Goal: Task Accomplishment & Management: Use online tool/utility

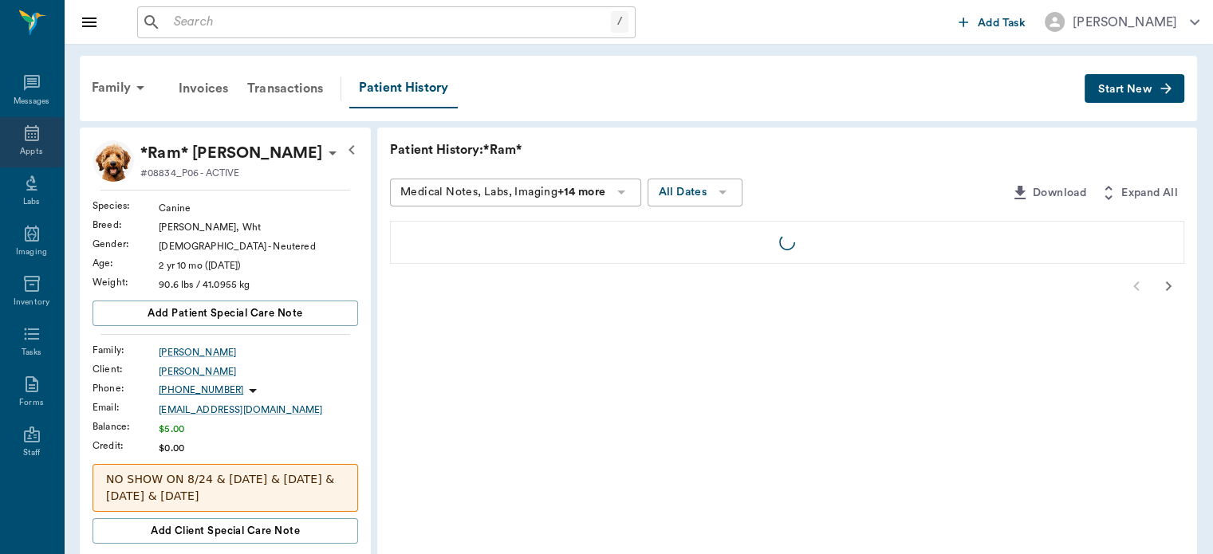
click at [26, 138] on icon at bounding box center [31, 133] width 19 height 19
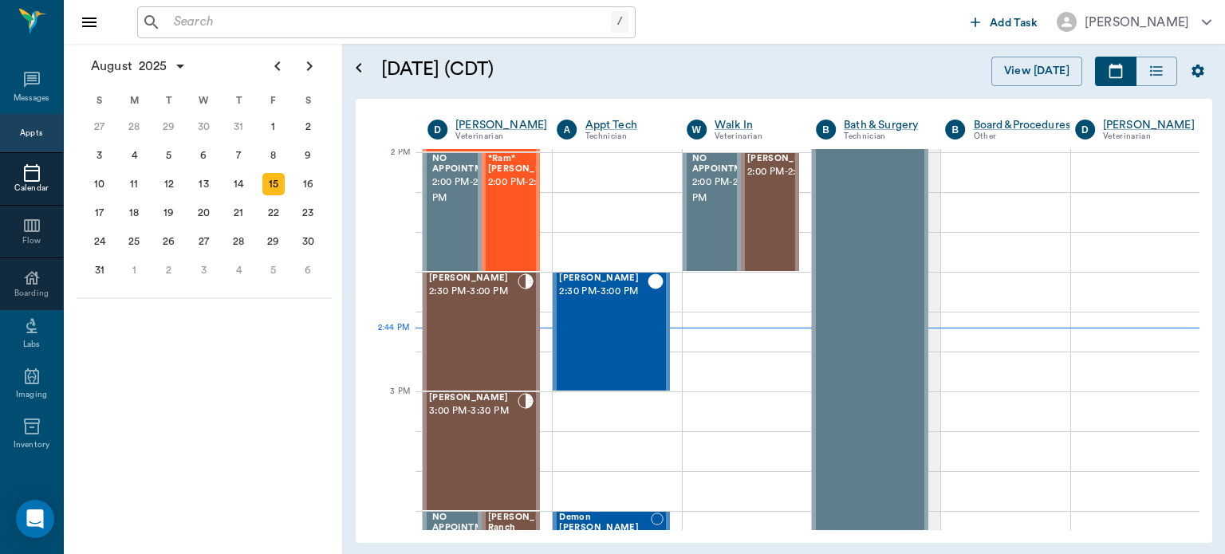
scroll to position [1439, 0]
click at [133, 181] on div "11" at bounding box center [134, 184] width 22 height 22
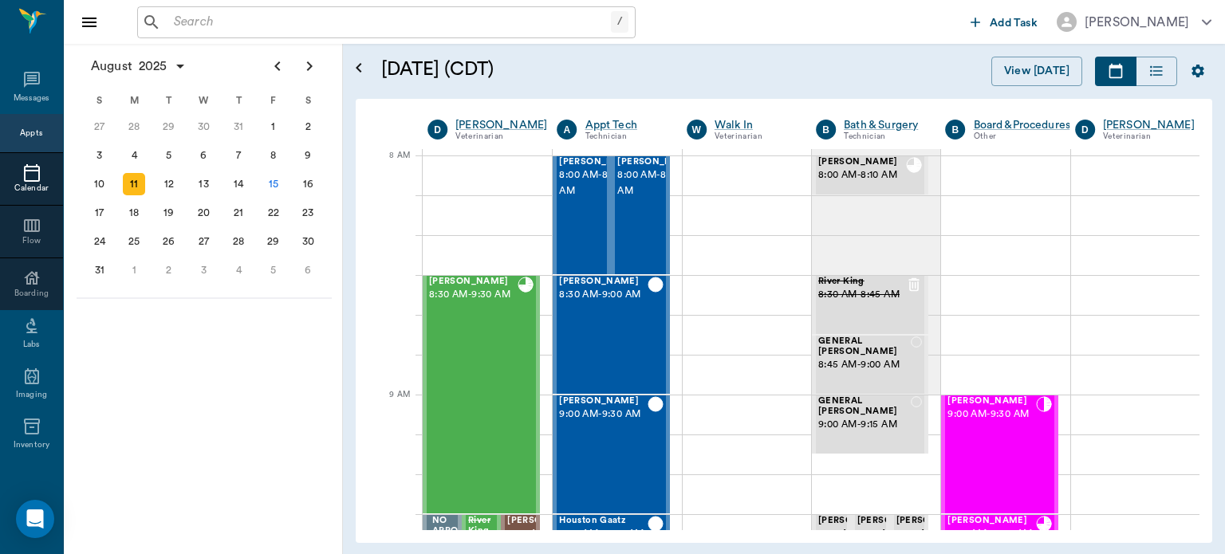
click at [970, 423] on span "9:00 AM - 9:30 AM" at bounding box center [991, 415] width 88 height 16
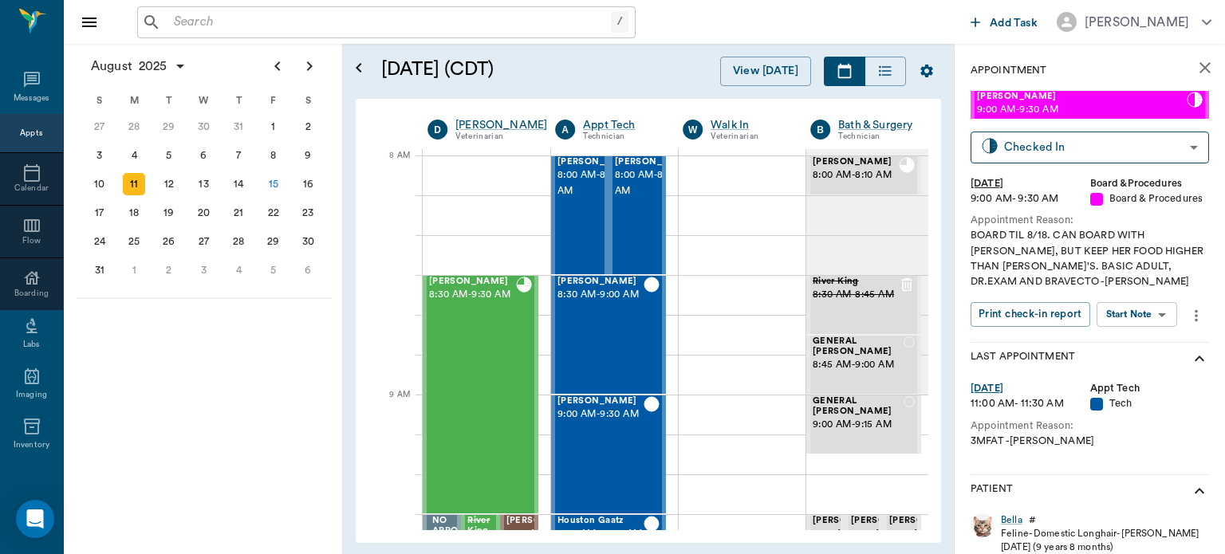
click at [1129, 287] on div "BOARD TIL 8/18. CAN BOARD WITH [PERSON_NAME], BUT KEEP HER FOOD HIGHER THAN [PE…" at bounding box center [1090, 258] width 238 height 61
click at [1140, 316] on body "/ ​ Add Task [PERSON_NAME] Nectar Messages Appts Calendar Flow Boarding Labs Im…" at bounding box center [612, 277] width 1225 height 554
click at [1128, 366] on button "Start Surgery" at bounding box center [1124, 373] width 65 height 18
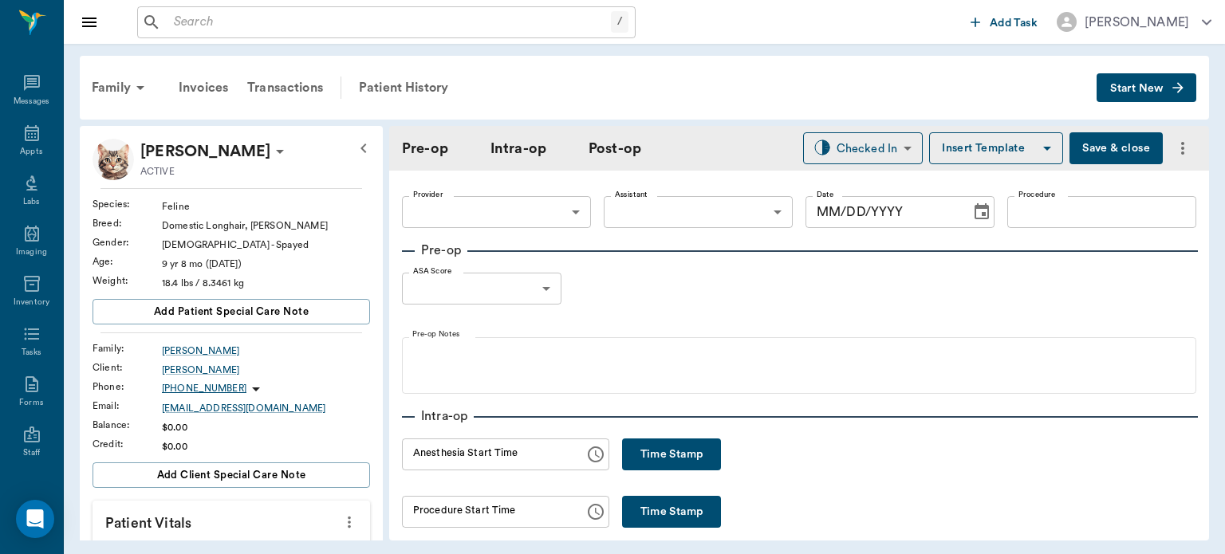
type input "63ec2f075fda476ae8351a51"
type input "[DATE]"
click at [417, 78] on div "Patient History" at bounding box center [403, 88] width 108 height 38
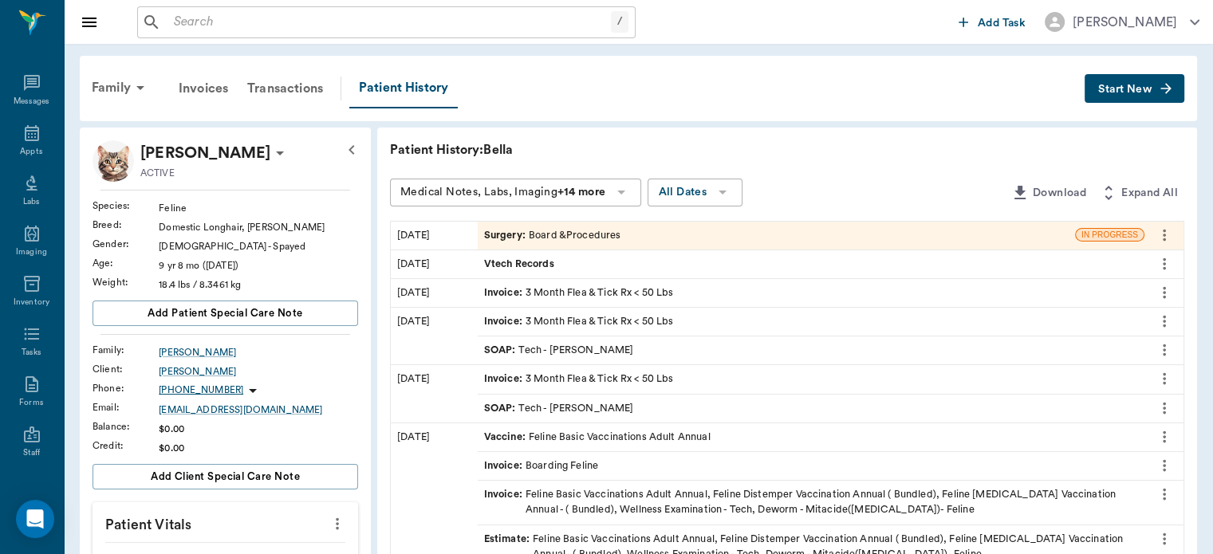
click at [1164, 232] on icon "more" at bounding box center [1165, 235] width 18 height 19
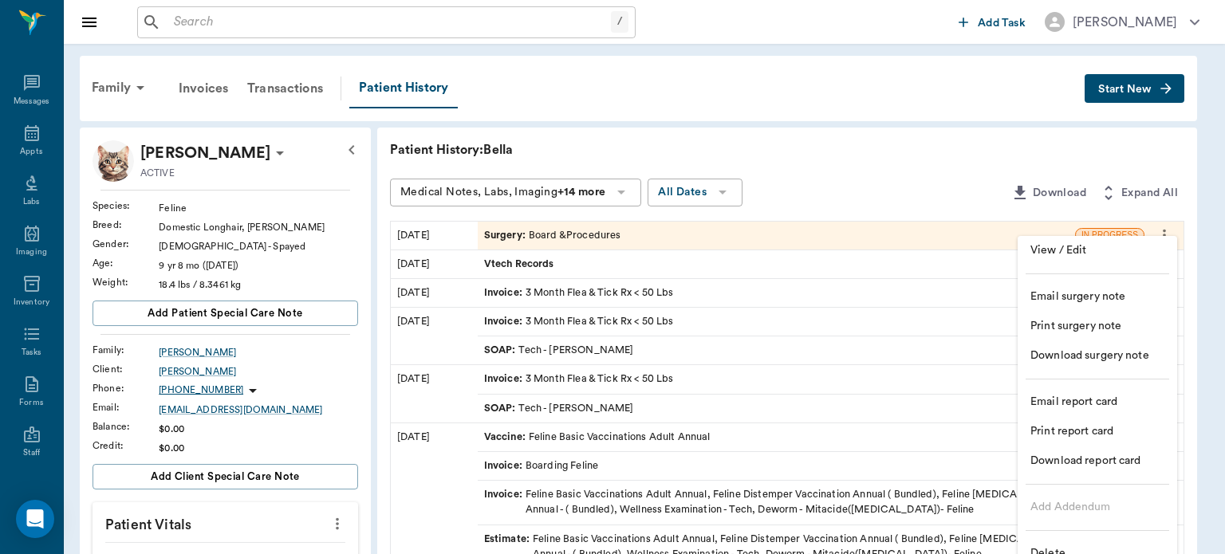
click at [1078, 550] on span "Delete" at bounding box center [1097, 554] width 134 height 17
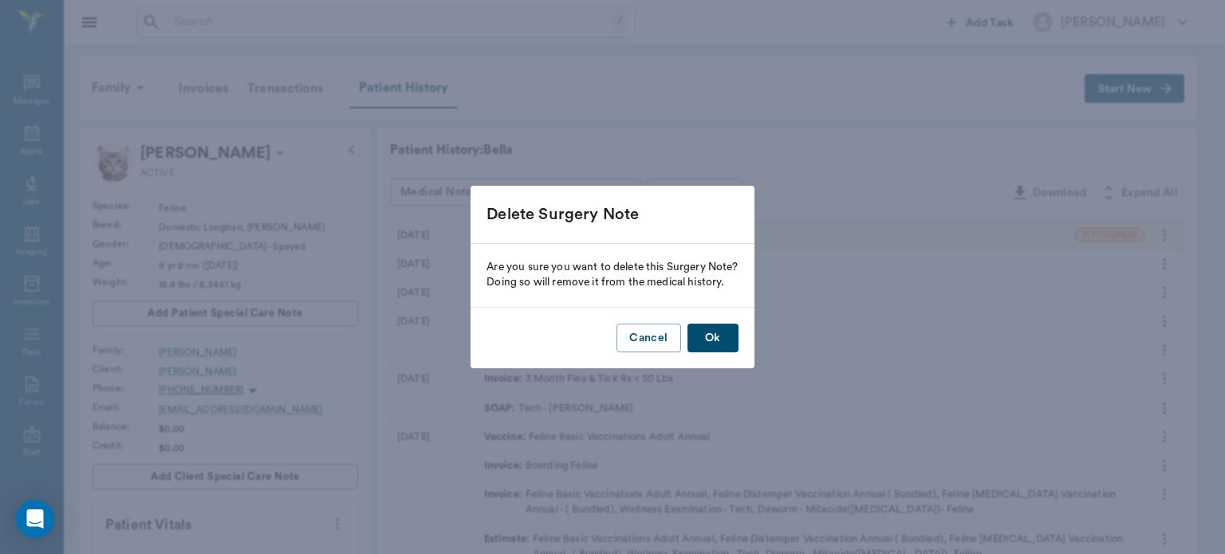
click at [718, 345] on button "Ok" at bounding box center [712, 339] width 51 height 30
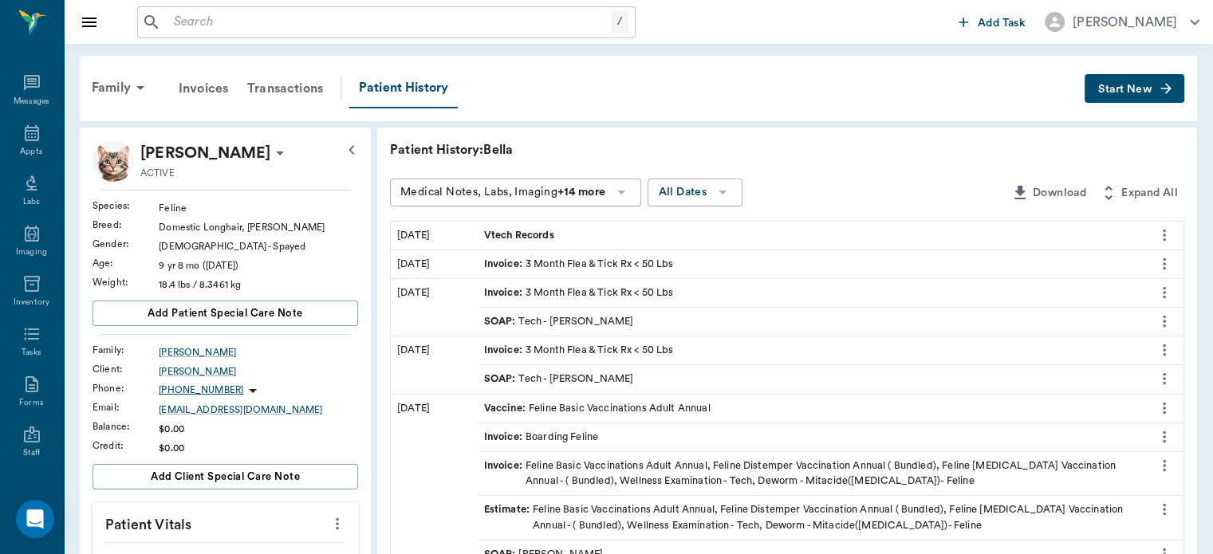
click at [1117, 83] on button "Start New" at bounding box center [1135, 89] width 100 height 30
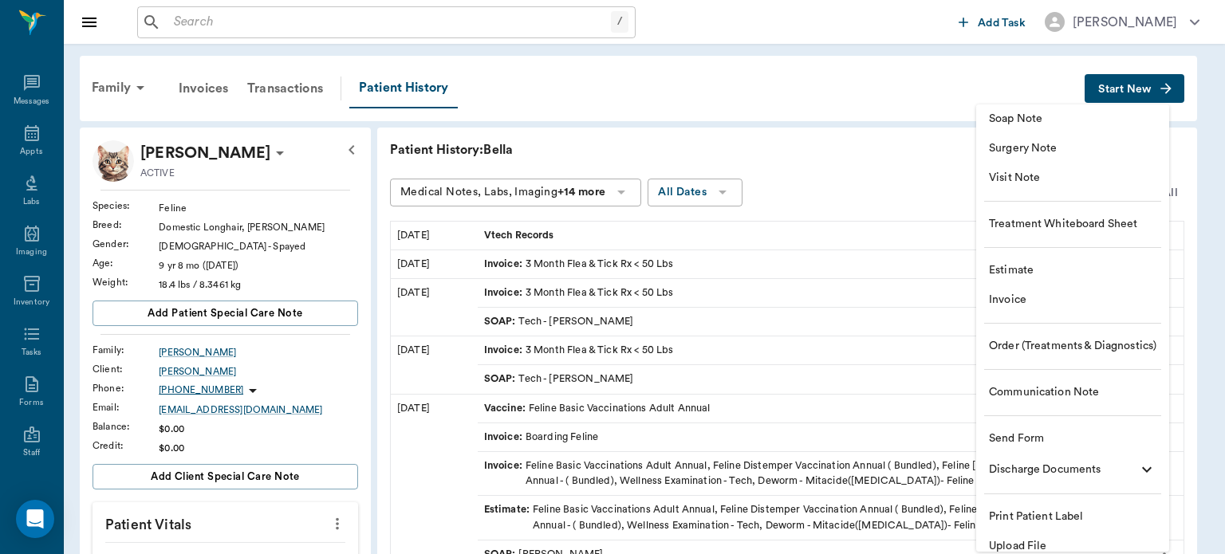
click at [1022, 117] on span "Soap Note" at bounding box center [1072, 119] width 167 height 17
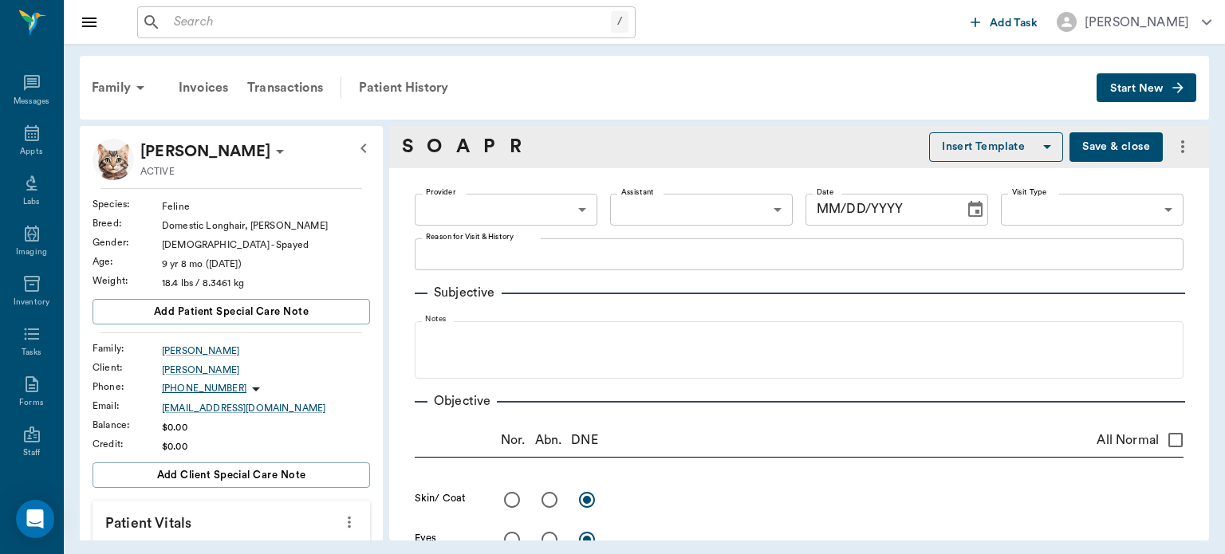
type input "[DATE]"
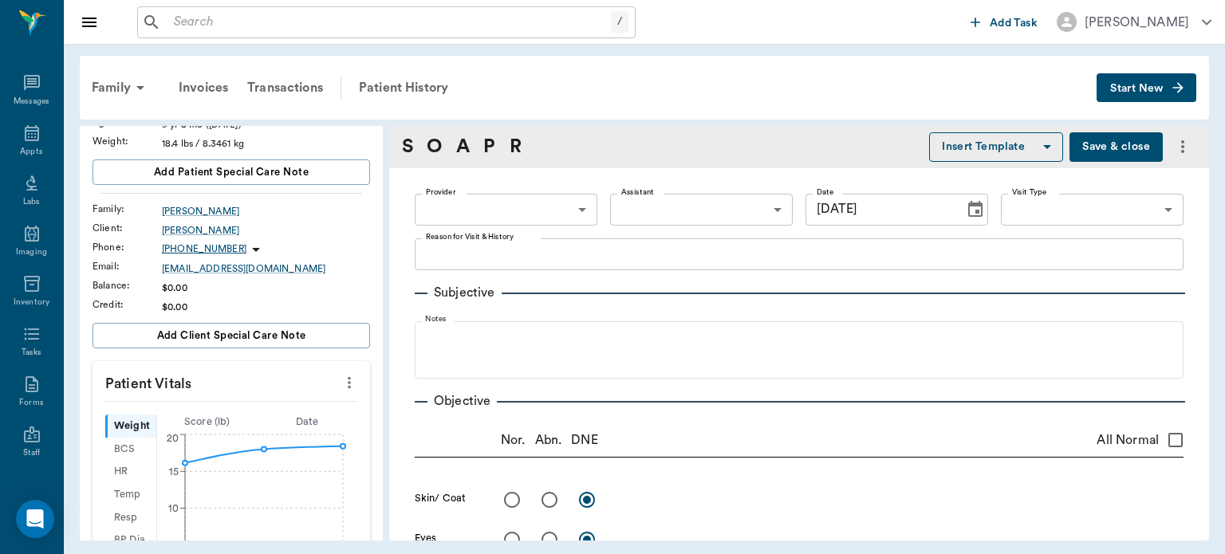
scroll to position [169, 0]
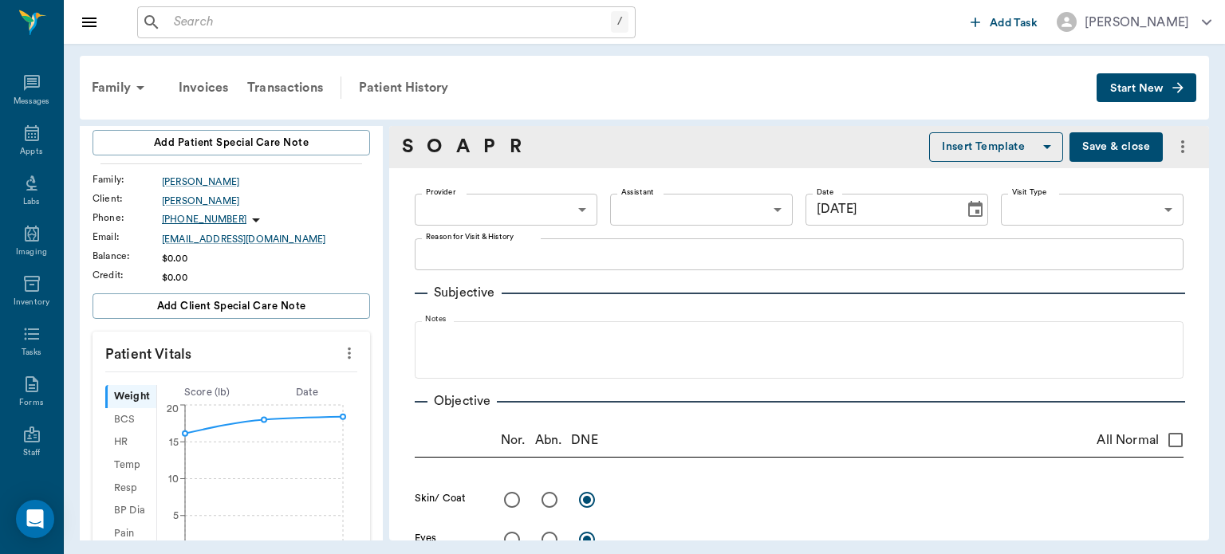
click at [345, 351] on icon "more" at bounding box center [350, 353] width 18 height 19
click at [275, 383] on span "Enter Vitals" at bounding box center [270, 380] width 134 height 17
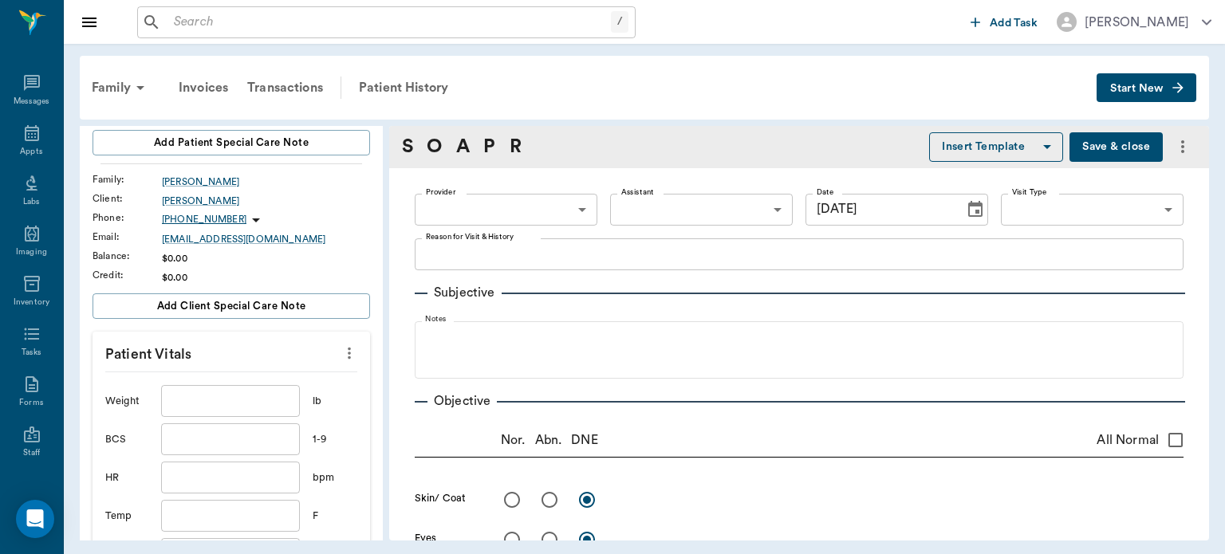
click at [227, 407] on input "text" at bounding box center [230, 401] width 139 height 32
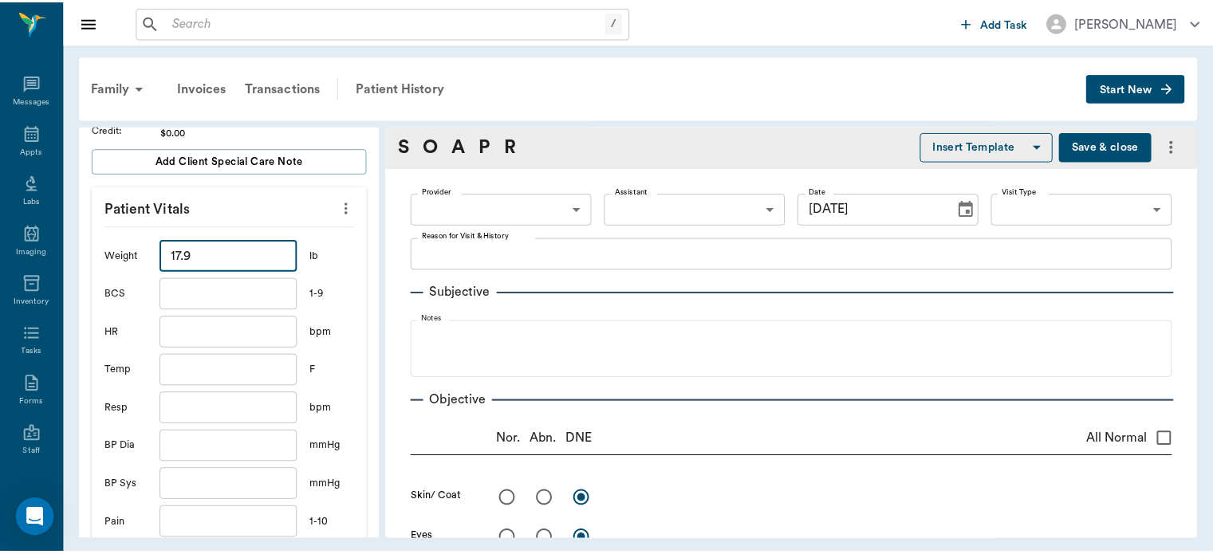
scroll to position [412, 0]
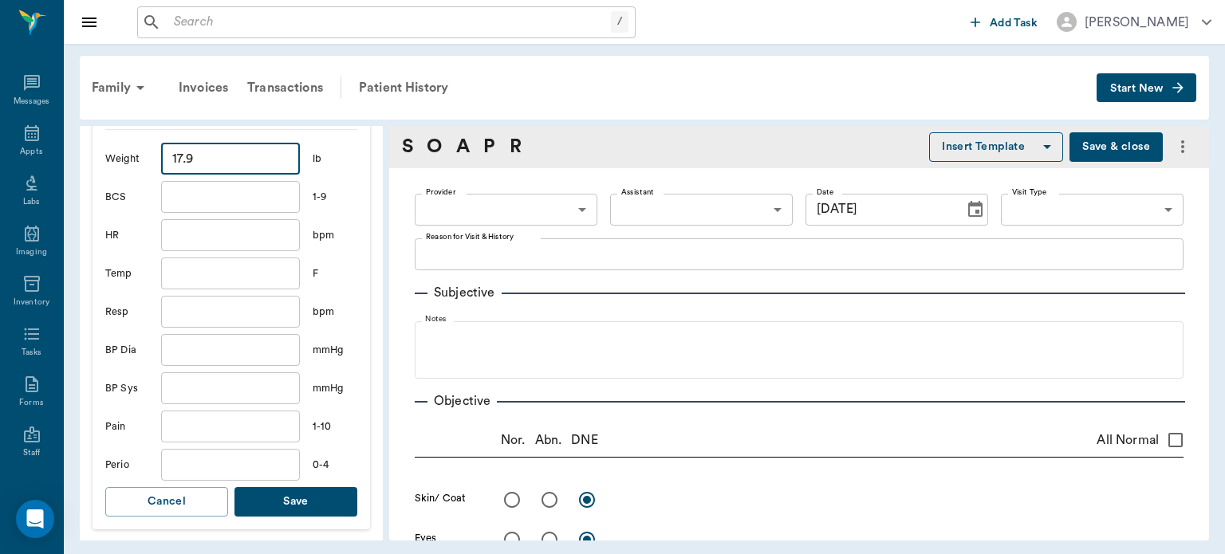
type input "17.9"
click at [295, 514] on button "Save" at bounding box center [295, 502] width 123 height 30
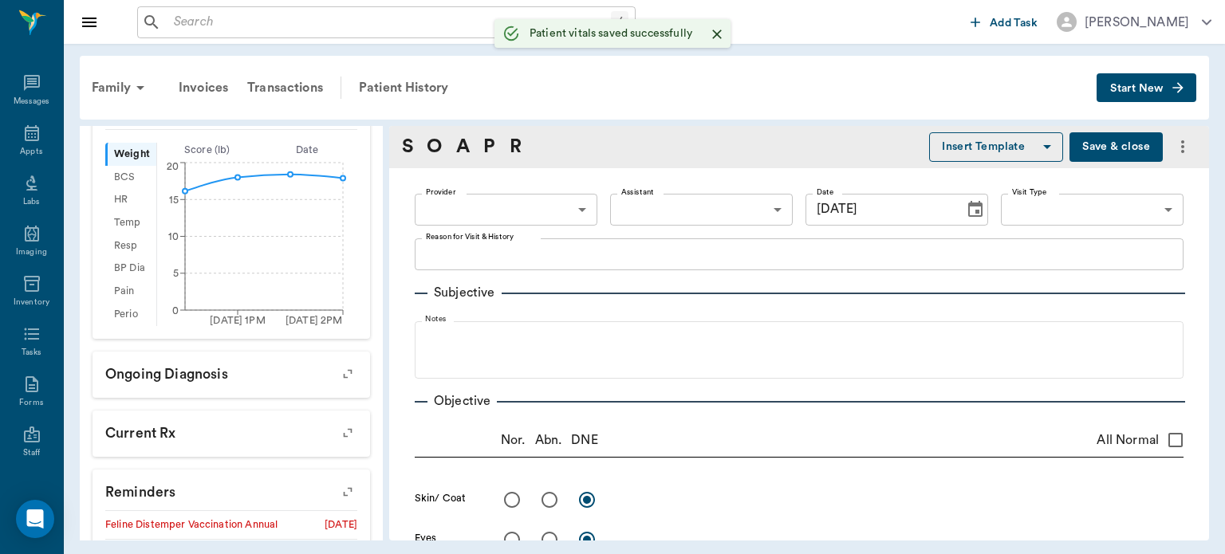
click at [618, 271] on div "Subjective Notes" at bounding box center [799, 324] width 769 height 108
click at [429, 93] on div "Patient History" at bounding box center [403, 88] width 108 height 38
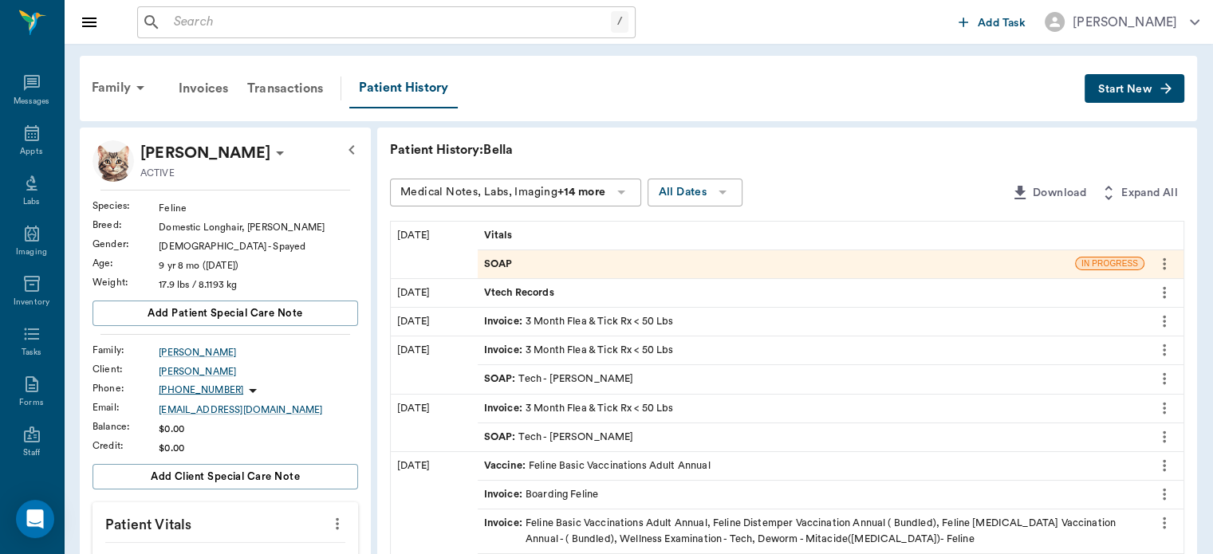
click at [1164, 262] on icon "more" at bounding box center [1164, 264] width 3 height 12
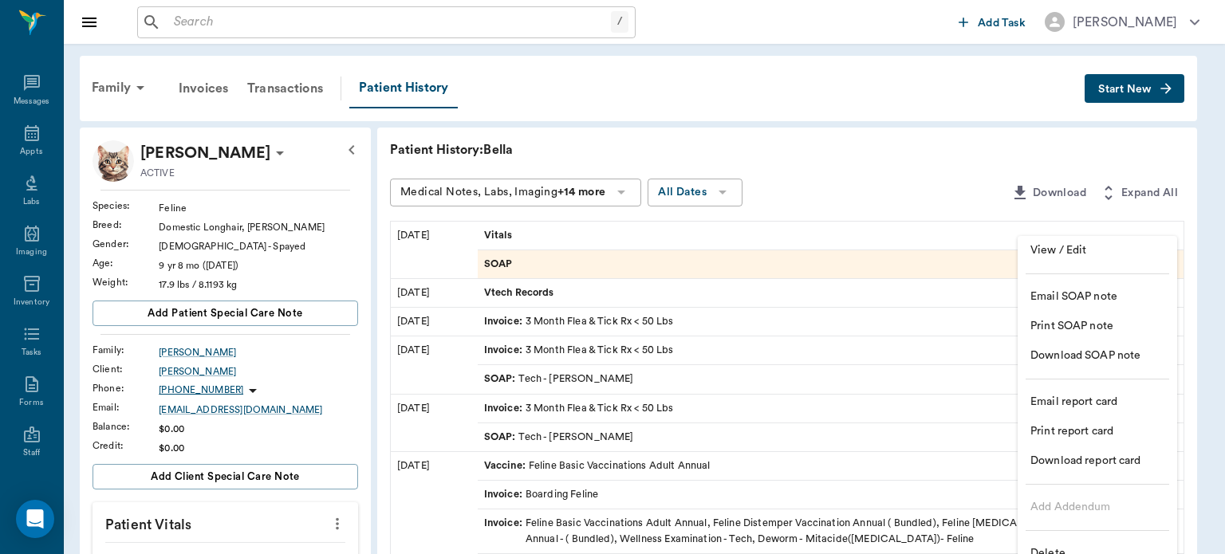
click at [1051, 552] on span "Delete" at bounding box center [1097, 554] width 134 height 17
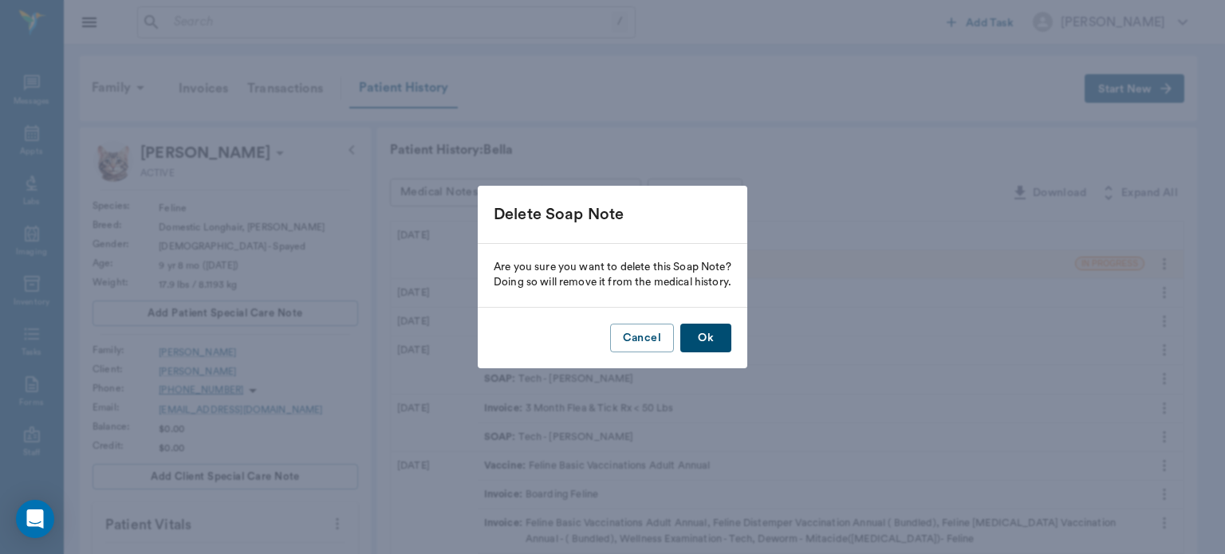
click at [696, 349] on button "Ok" at bounding box center [705, 339] width 51 height 30
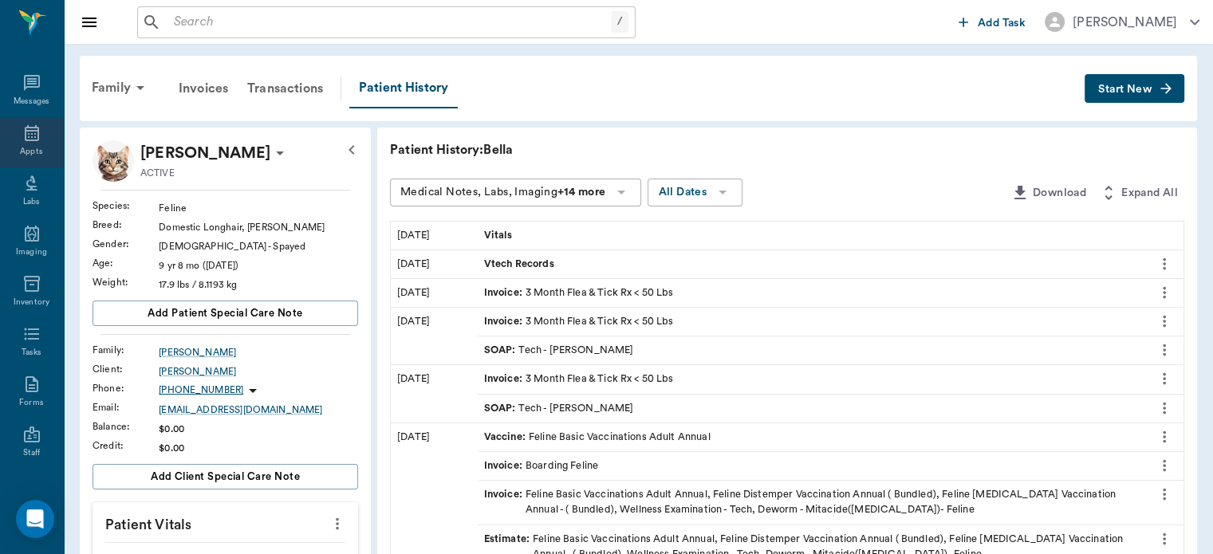
click at [30, 133] on icon at bounding box center [31, 133] width 19 height 19
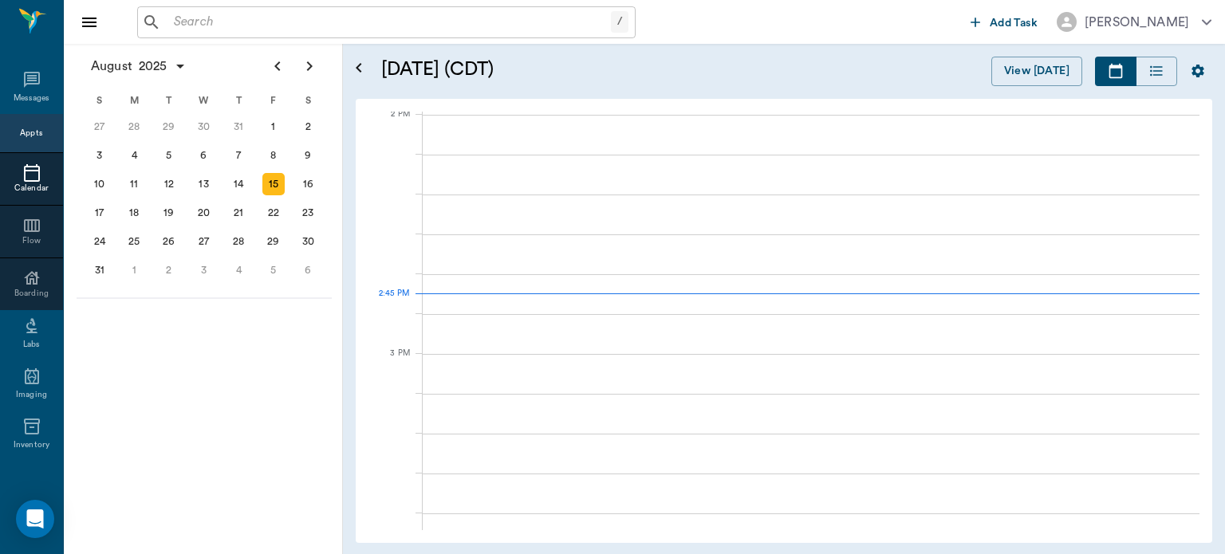
scroll to position [1439, 0]
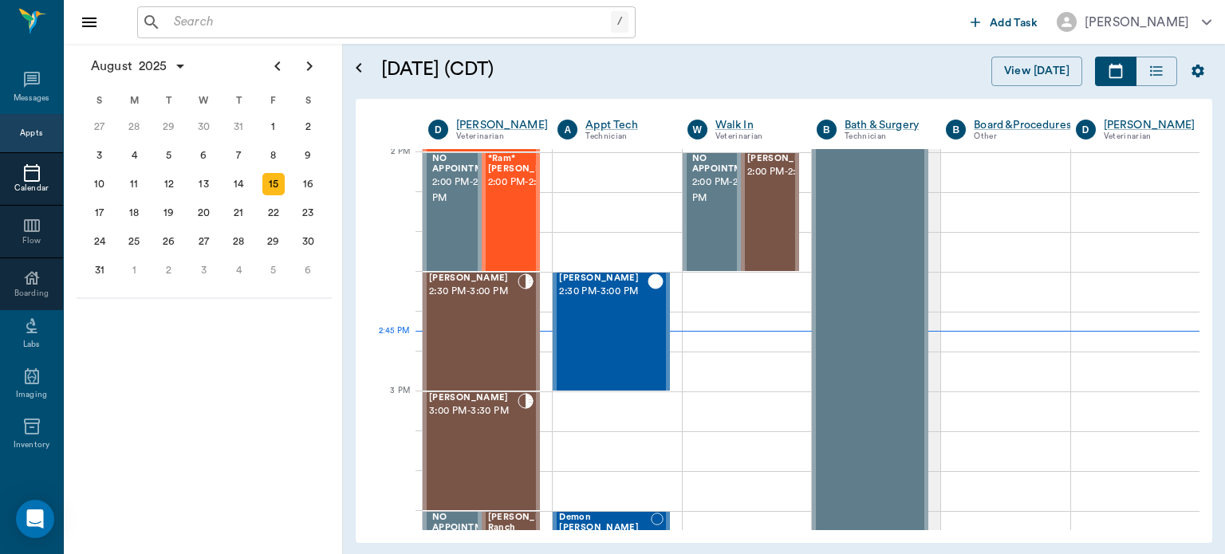
click at [136, 175] on div "11" at bounding box center [134, 184] width 22 height 22
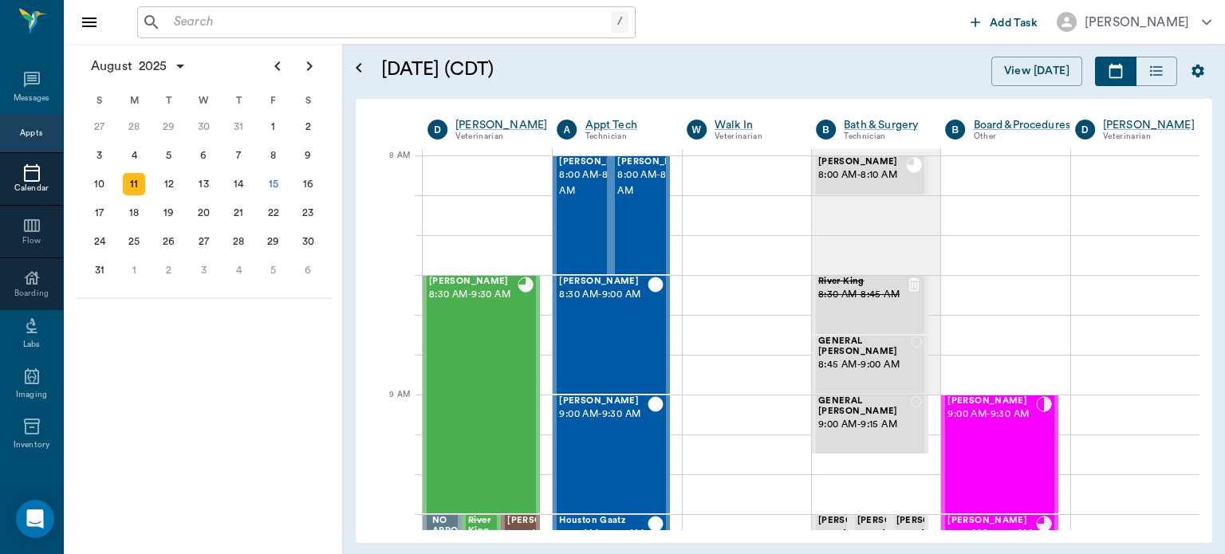
click at [980, 448] on div "[PERSON_NAME] 9:00 AM - 9:30 AM" at bounding box center [991, 454] width 88 height 116
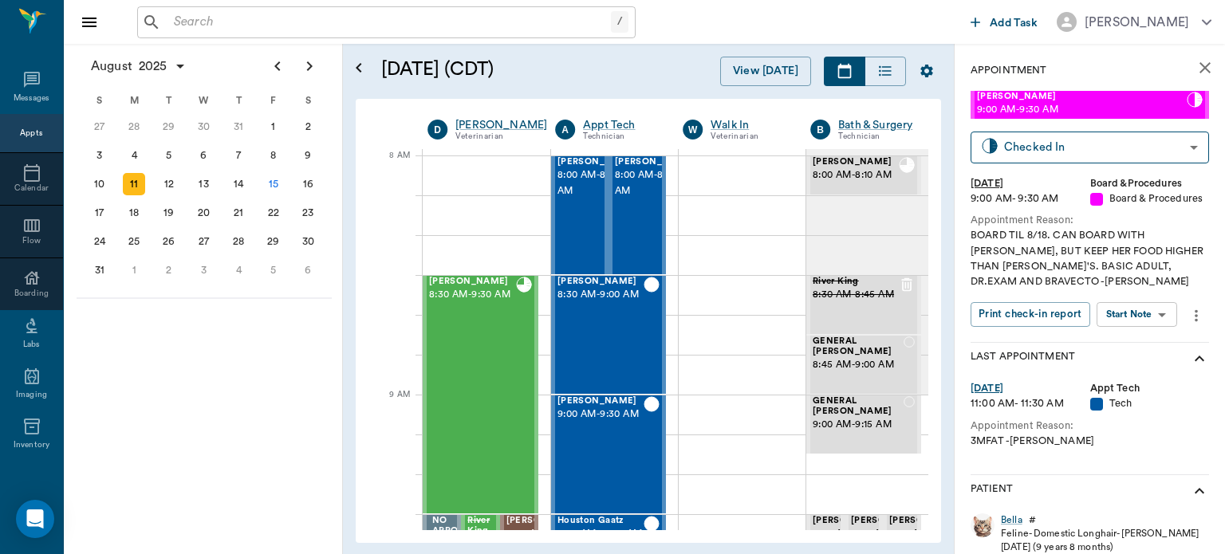
click at [1125, 311] on body "/ ​ Add Task [PERSON_NAME] Nectar Messages Appts Calendar Flow Boarding Labs Im…" at bounding box center [612, 277] width 1225 height 554
click at [1109, 343] on button "Start SOAP" at bounding box center [1119, 347] width 54 height 18
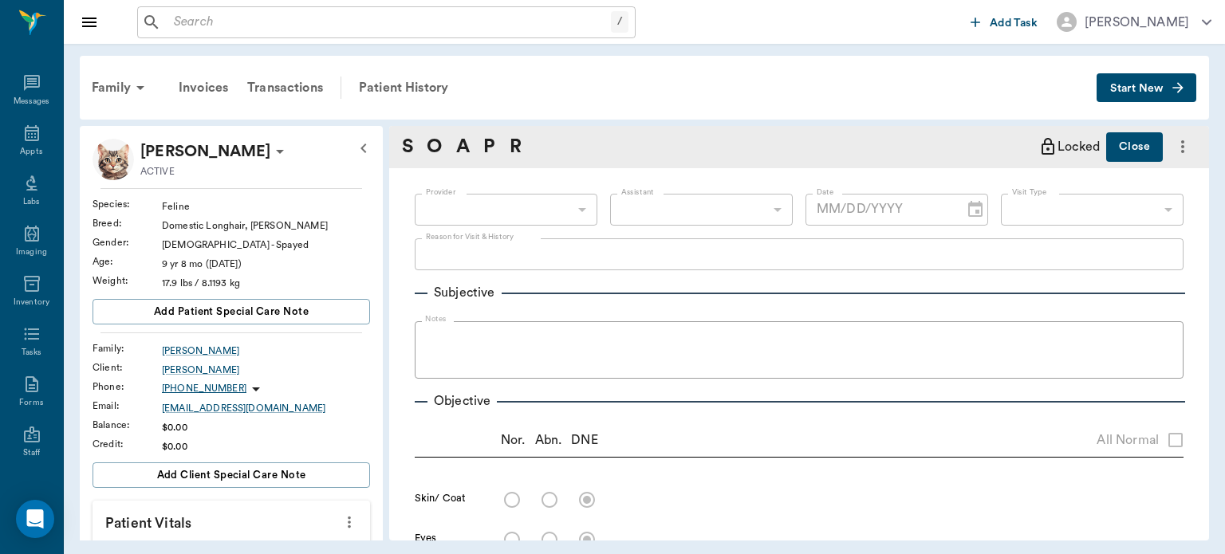
type input "63ec2f075fda476ae8351a51"
type input "67816c1cf444b6f7d0a603e8"
type textarea "BOARD TIL 8/18. CAN BOARD WITH [PERSON_NAME], BUT KEEP HER FOOD HIGHER THAN [PE…"
type input "[DATE]"
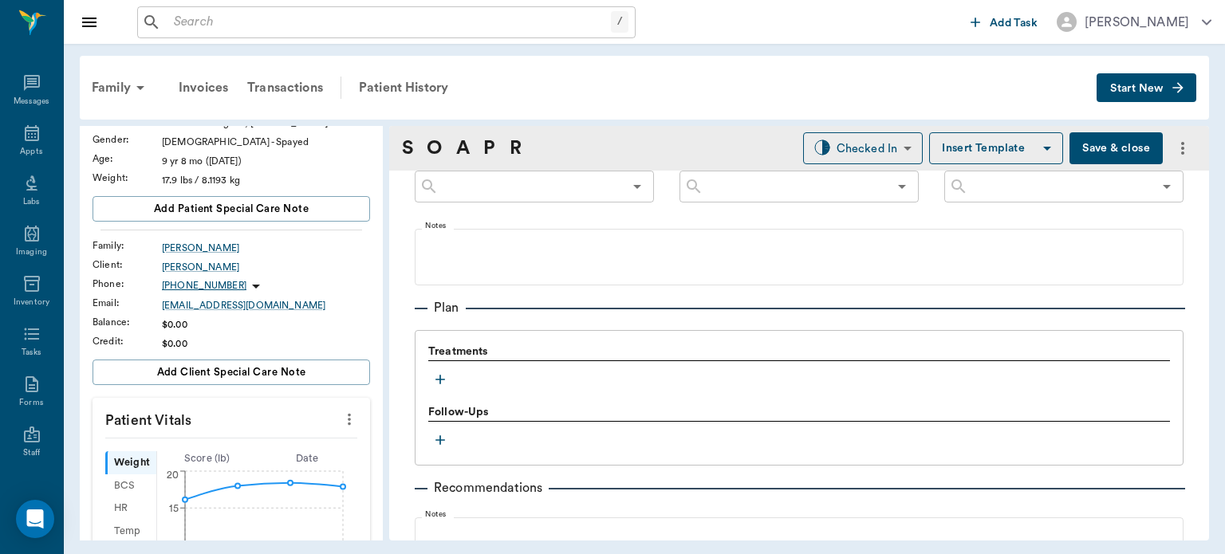
scroll to position [980, 0]
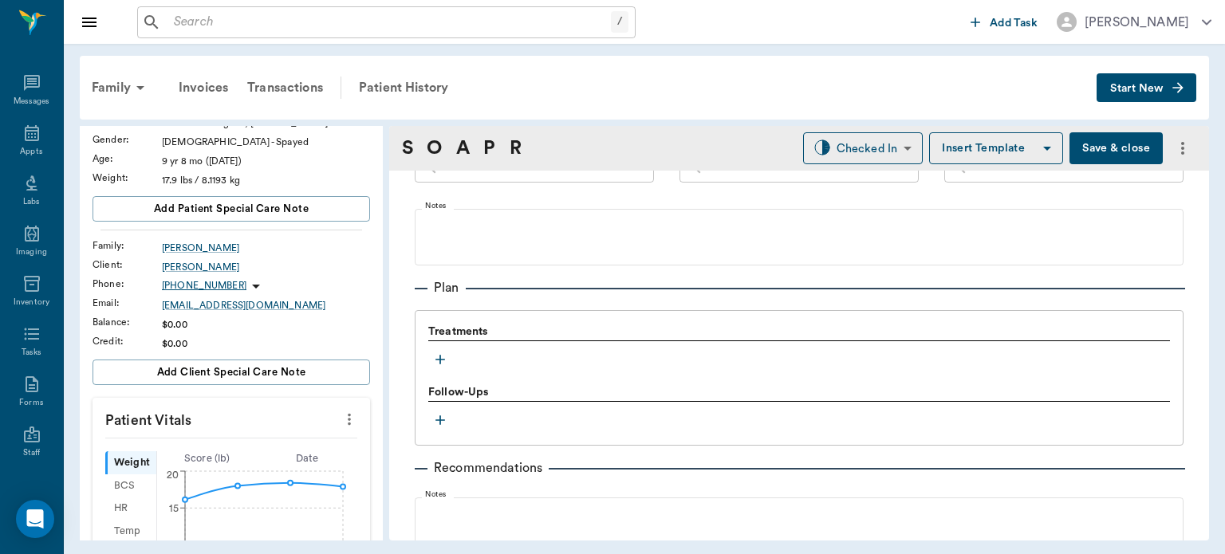
click at [437, 363] on icon "button" at bounding box center [440, 360] width 16 height 16
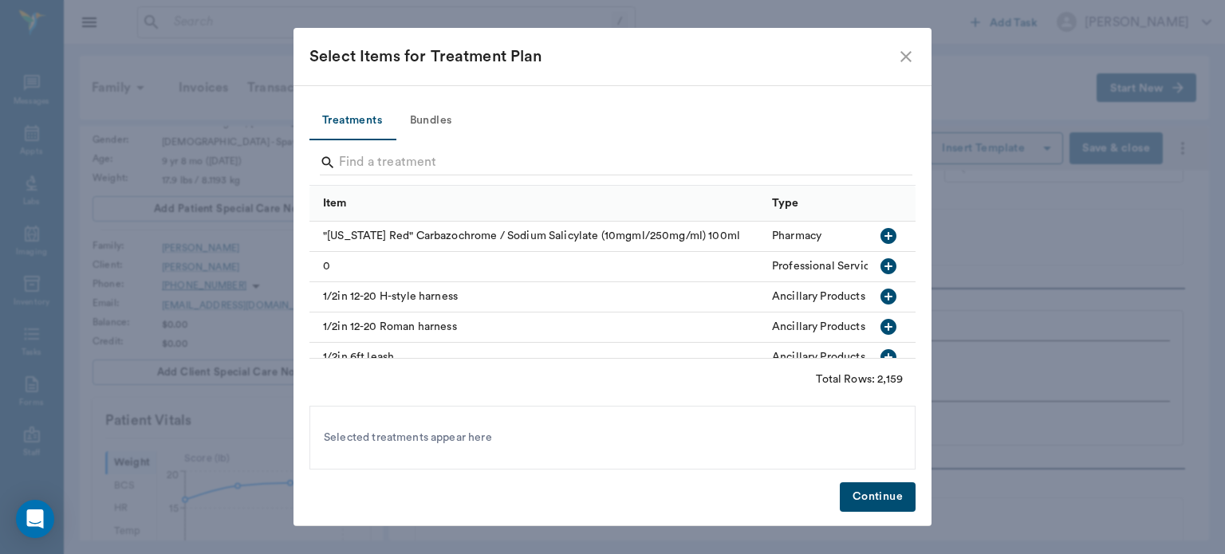
click at [430, 128] on button "Bundles" at bounding box center [431, 121] width 72 height 38
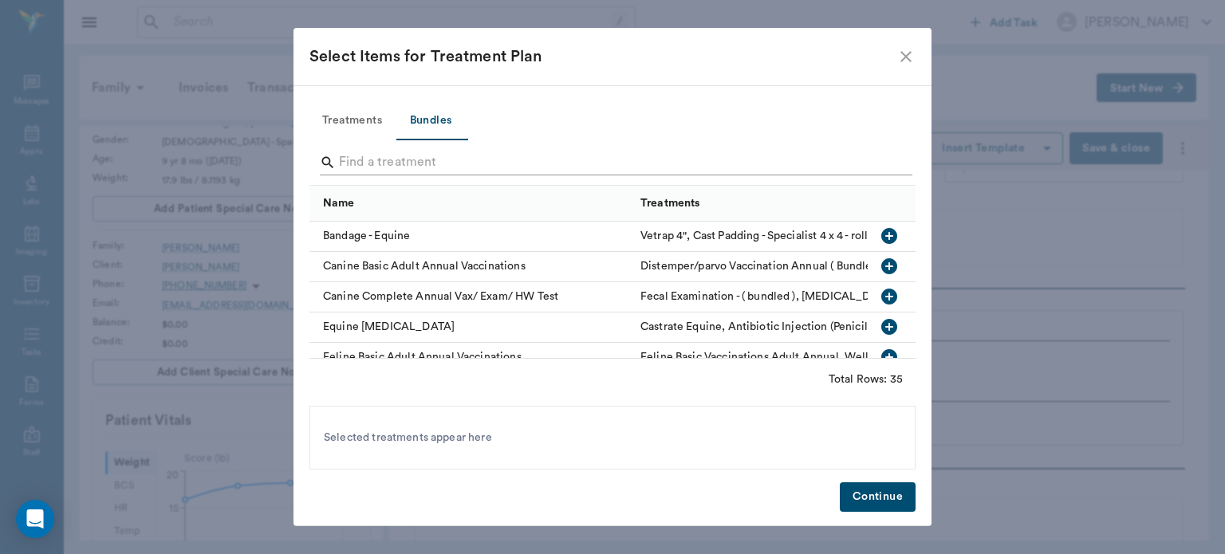
click at [374, 160] on input "Search" at bounding box center [614, 163] width 550 height 26
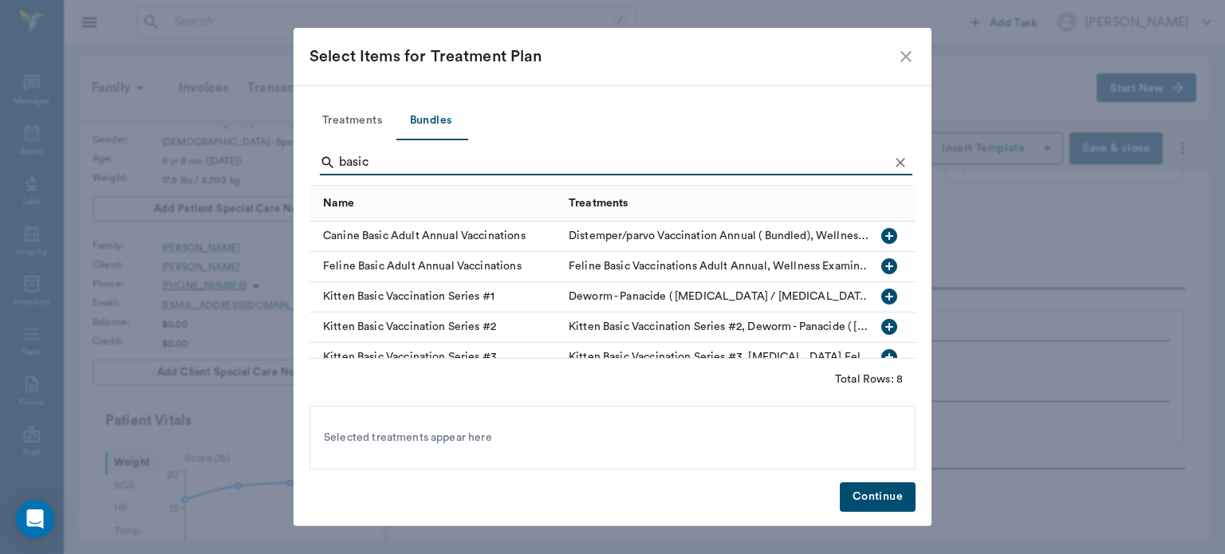
type input "basic"
click at [884, 265] on icon "button" at bounding box center [889, 266] width 16 height 16
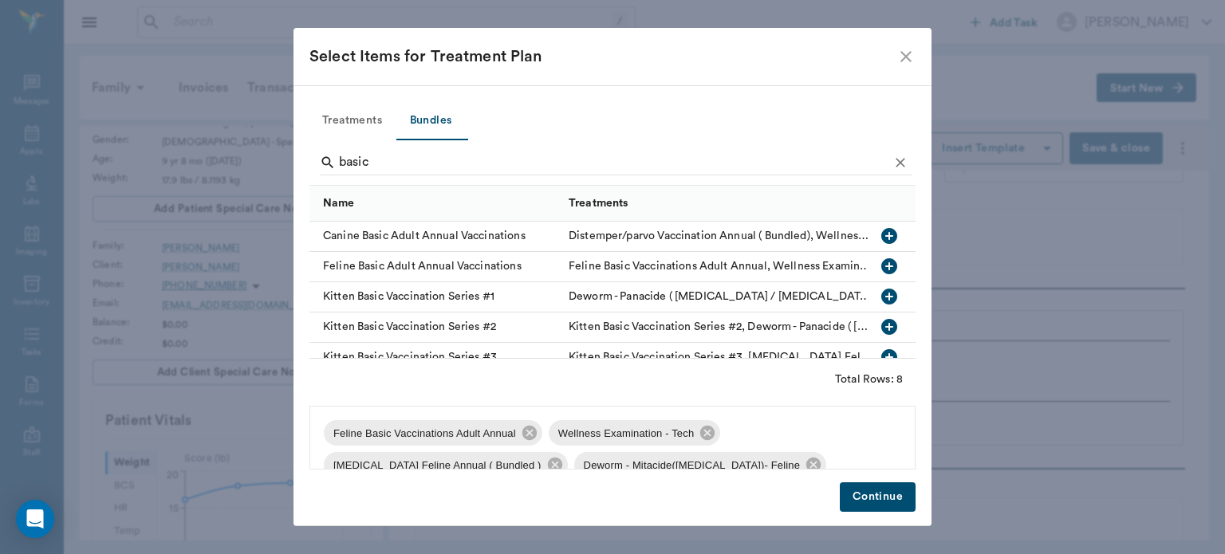
click at [873, 503] on button "Continue" at bounding box center [878, 498] width 76 height 30
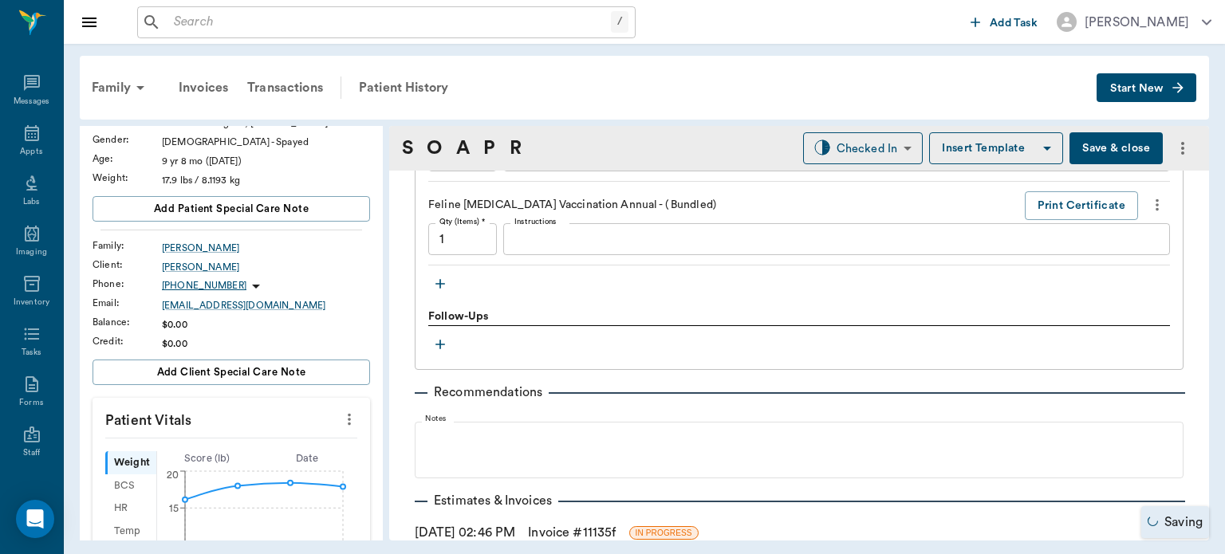
scroll to position [1563, 0]
click at [440, 284] on icon "button" at bounding box center [440, 284] width 10 height 10
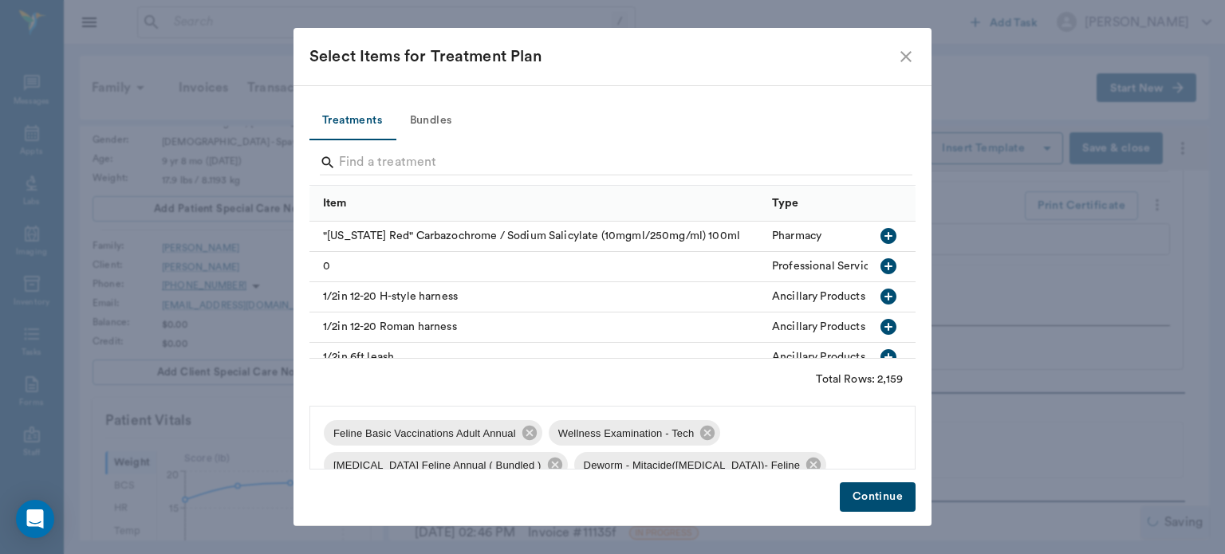
click at [389, 140] on div at bounding box center [612, 162] width 606 height 45
click at [375, 164] on input "Search" at bounding box center [614, 163] width 550 height 26
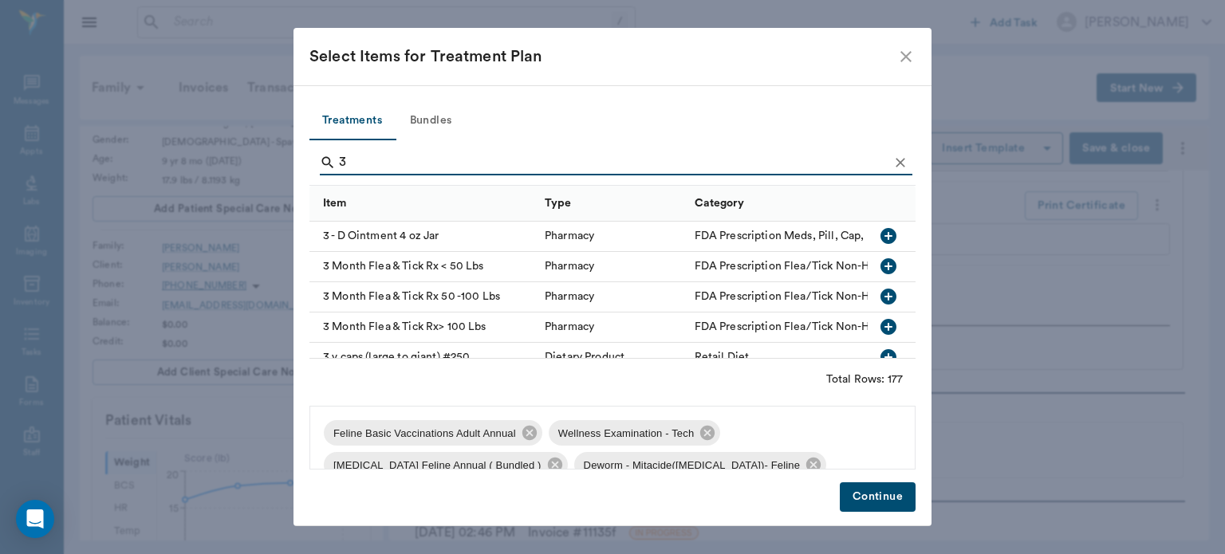
type input "3"
click at [879, 268] on icon "button" at bounding box center [888, 266] width 19 height 19
click at [877, 501] on button "Continue" at bounding box center [878, 498] width 76 height 30
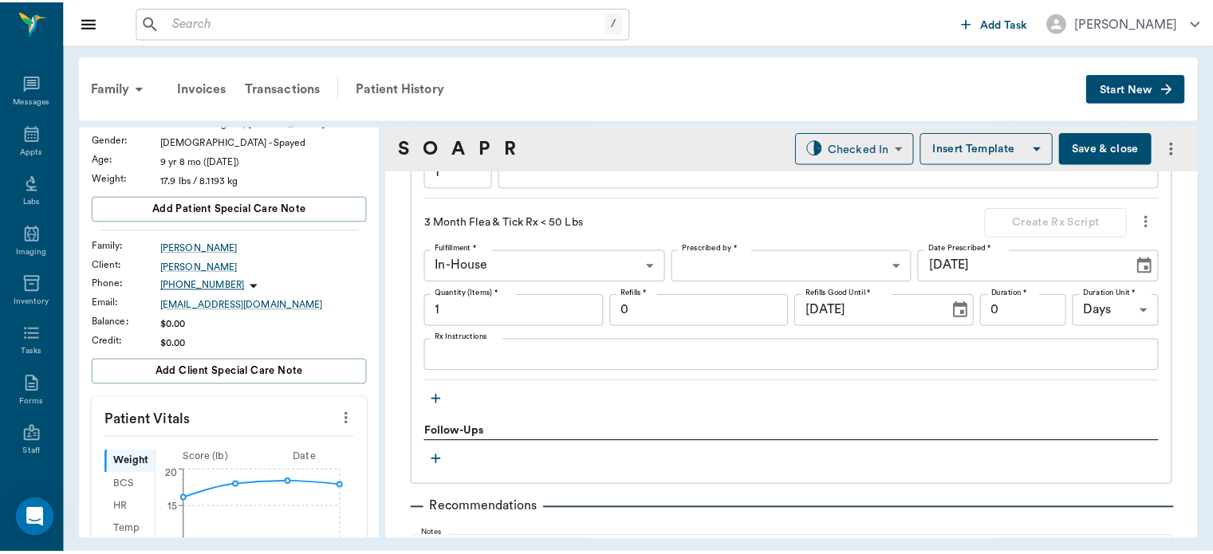
scroll to position [1635, 0]
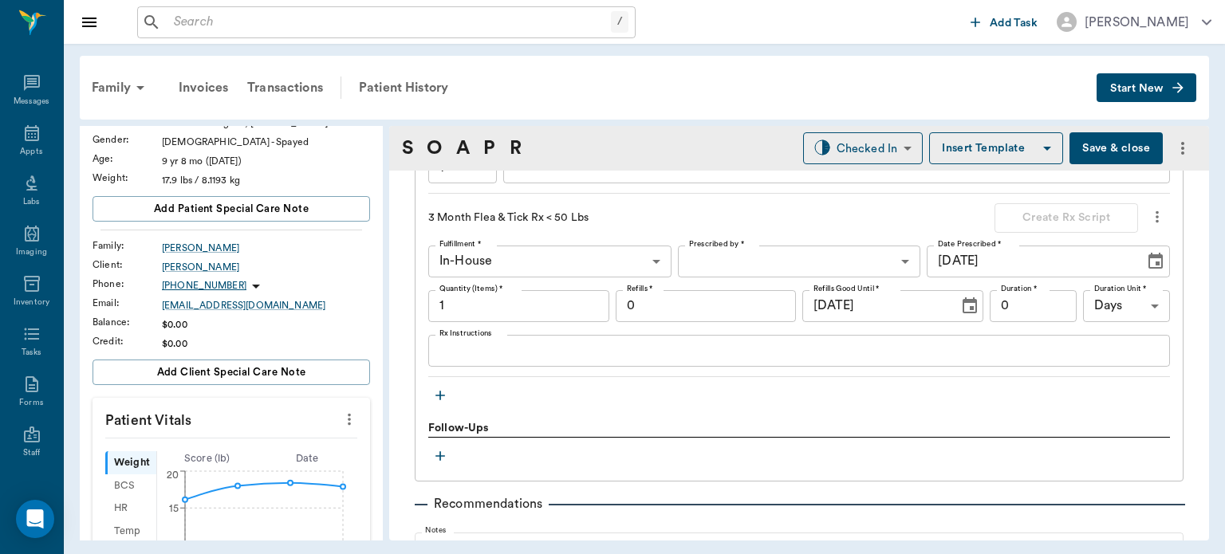
click at [1103, 148] on button "Save & close" at bounding box center [1116, 148] width 93 height 32
